Goal: Find specific page/section: Find specific page/section

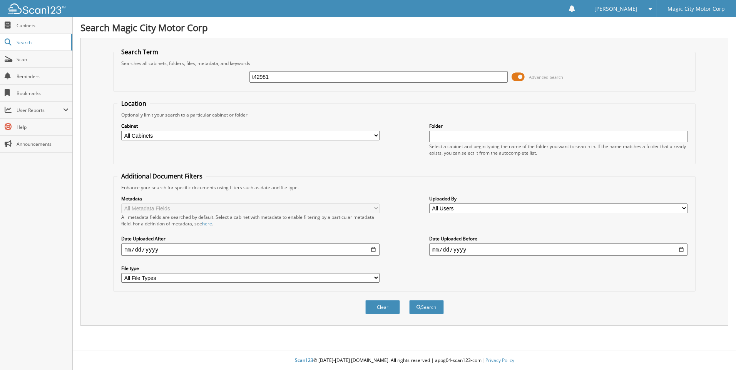
type input "t42981"
click at [409, 300] on button "Search" at bounding box center [426, 307] width 35 height 14
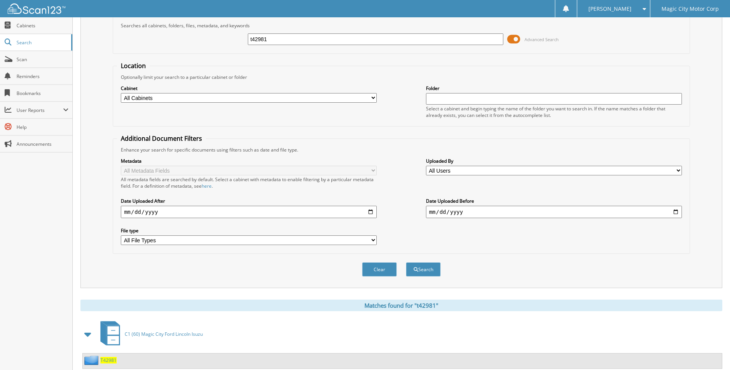
scroll to position [60, 0]
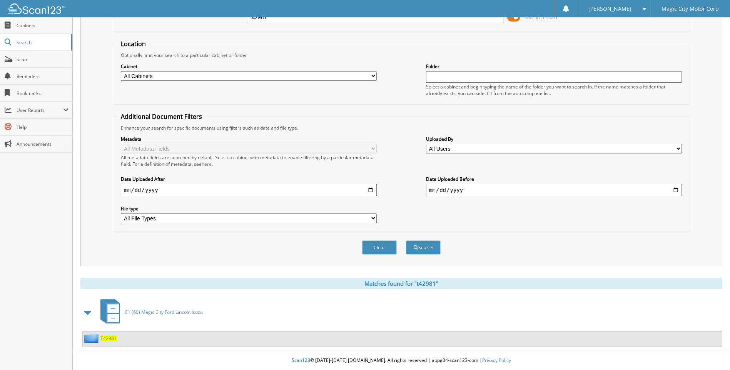
click at [105, 338] on span "T42981" at bounding box center [108, 338] width 16 height 7
